Goal: Check status: Check status

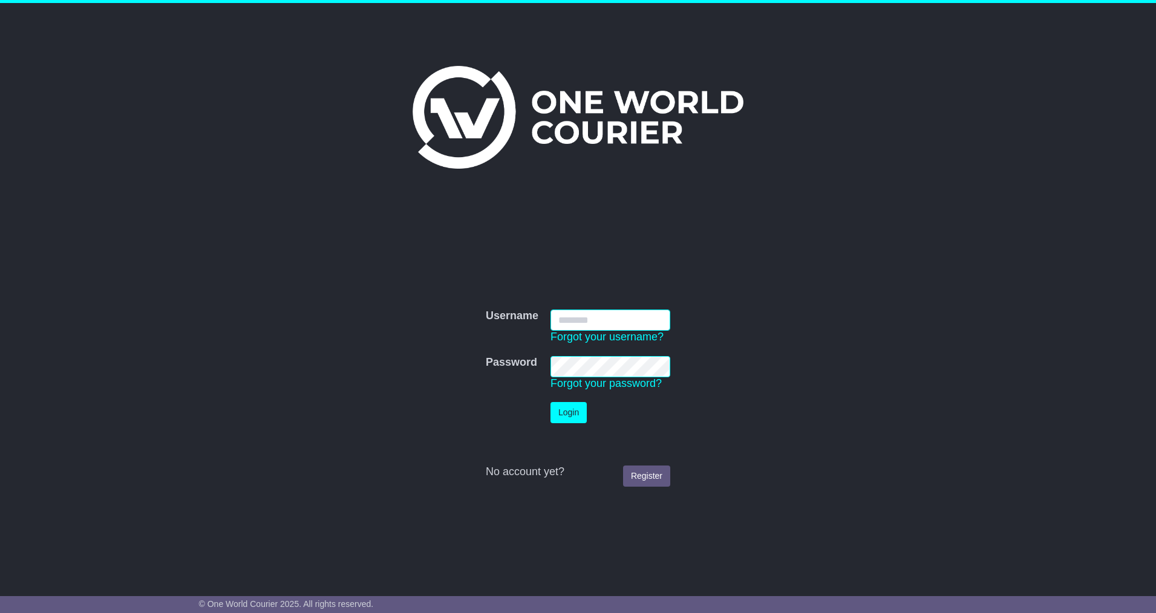
type input "**********"
click at [572, 409] on button "Login" at bounding box center [568, 412] width 36 height 21
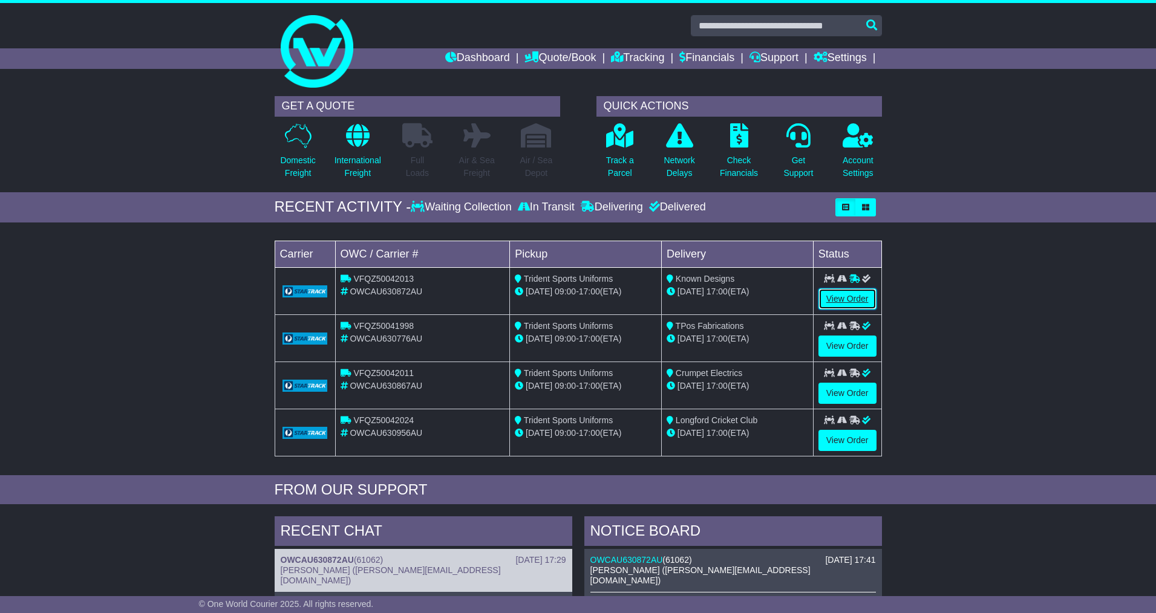
click at [845, 299] on link "View Order" at bounding box center [847, 298] width 58 height 21
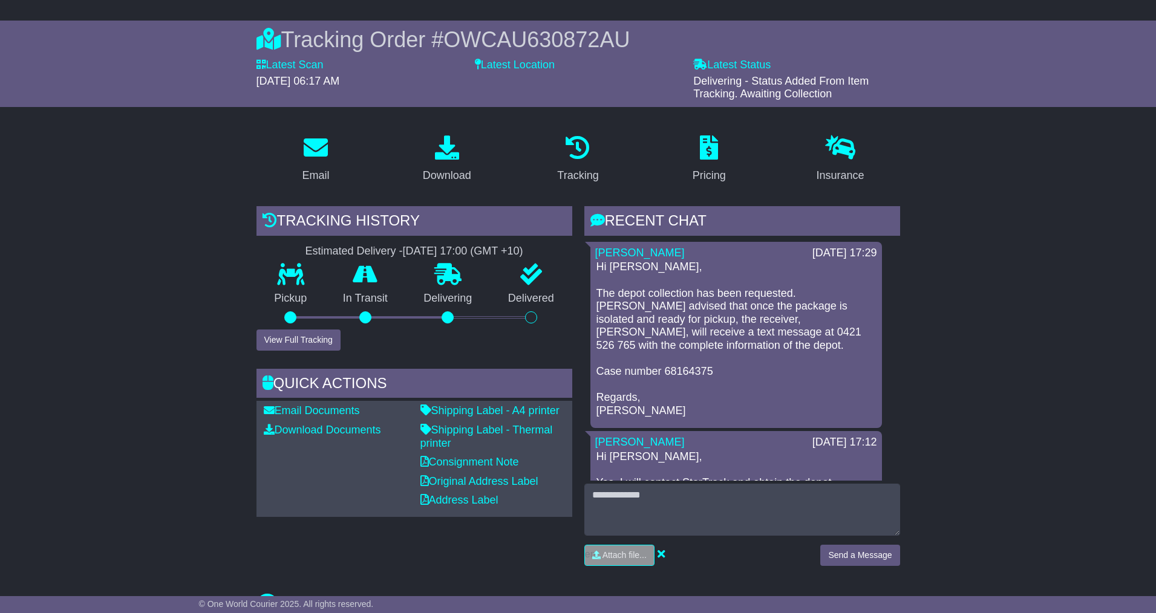
scroll to position [91, 0]
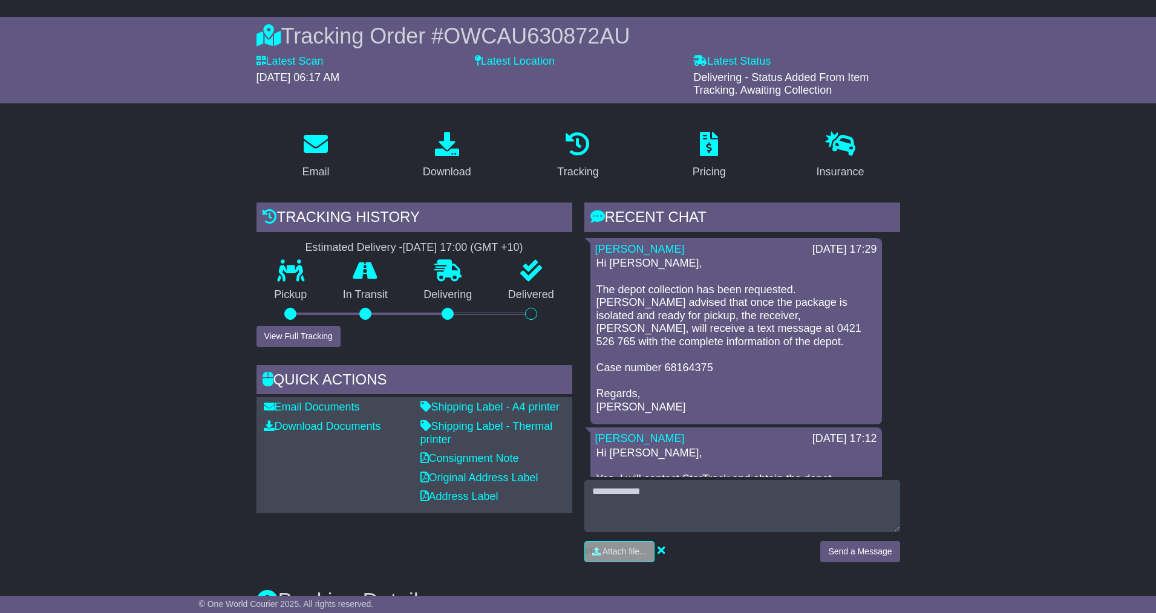
click at [730, 348] on p "Hi [PERSON_NAME], The depot collection has been requested. [PERSON_NAME] advise…" at bounding box center [735, 335] width 279 height 157
click at [713, 342] on p "Hi [PERSON_NAME], The depot collection has been requested. [PERSON_NAME] advise…" at bounding box center [735, 335] width 279 height 157
drag, startPoint x: 728, startPoint y: 342, endPoint x: 718, endPoint y: 367, distance: 27.4
click at [702, 339] on p "Hi [PERSON_NAME], The depot collection has been requested. [PERSON_NAME] advise…" at bounding box center [735, 335] width 279 height 157
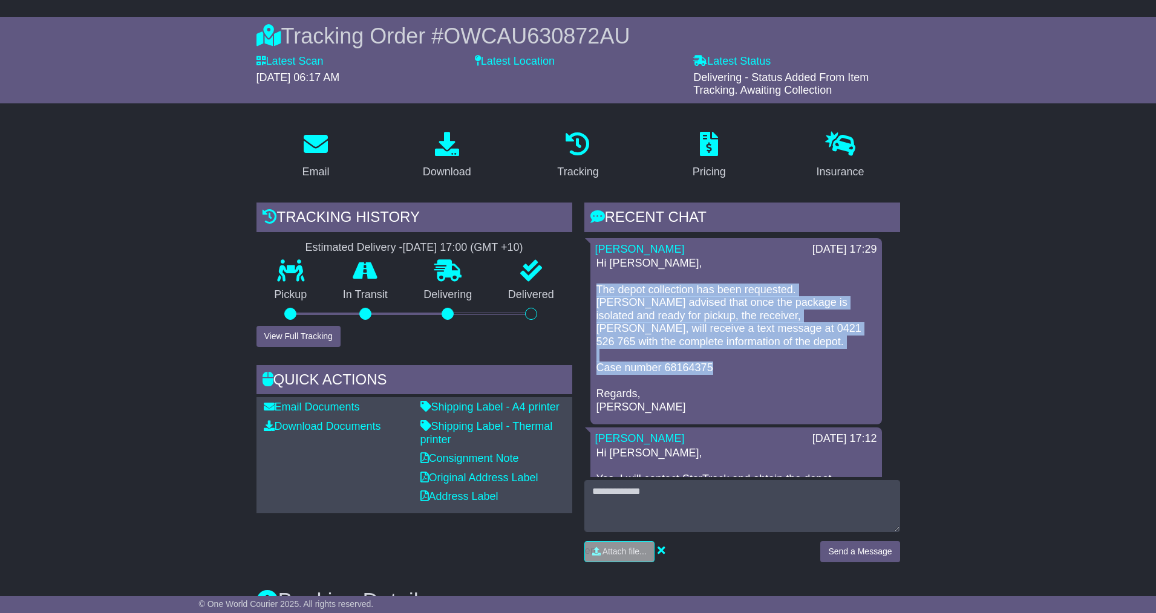
drag, startPoint x: 712, startPoint y: 367, endPoint x: 592, endPoint y: 293, distance: 141.2
click at [591, 293] on div "[PERSON_NAME] [DATE] 17:29 Hi [PERSON_NAME], The depot collection has been requ…" at bounding box center [736, 331] width 292 height 187
copy p "The depot collection has been requested. [PERSON_NAME] advised that once the pa…"
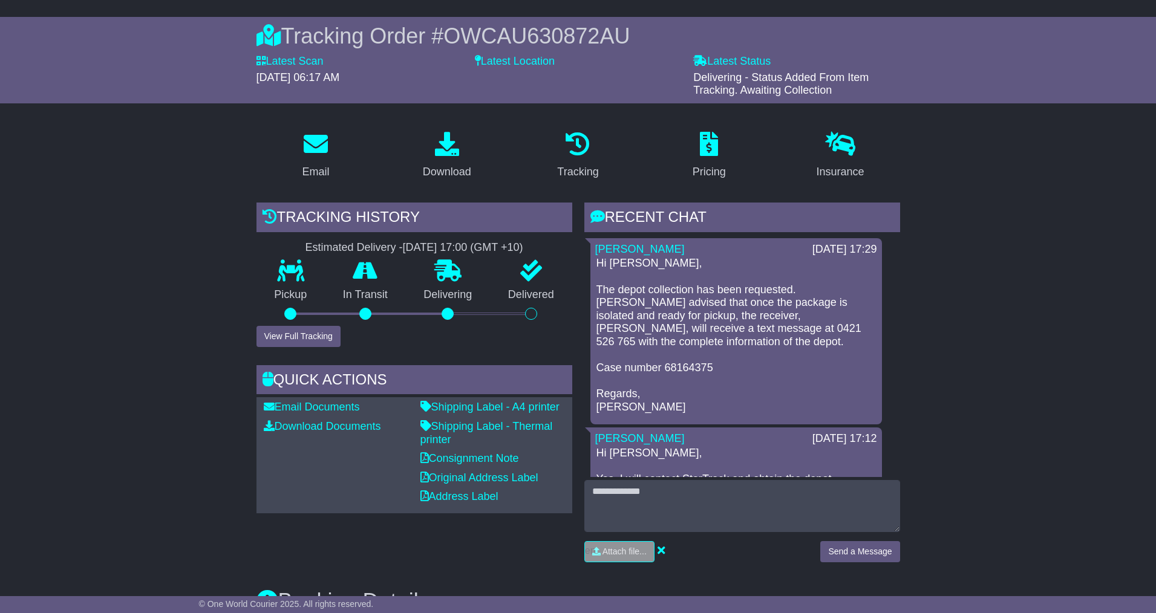
drag, startPoint x: 716, startPoint y: 390, endPoint x: 734, endPoint y: 374, distance: 23.6
click at [717, 388] on p "Hi [PERSON_NAME], The depot collection has been requested. [PERSON_NAME] advise…" at bounding box center [735, 335] width 279 height 157
drag, startPoint x: 728, startPoint y: 368, endPoint x: 598, endPoint y: 365, distance: 130.1
click at [598, 365] on p "Hi [PERSON_NAME], The depot collection has been requested. [PERSON_NAME] advise…" at bounding box center [735, 335] width 279 height 157
copy p "Case number 68164375"
